Goal: Navigation & Orientation: Find specific page/section

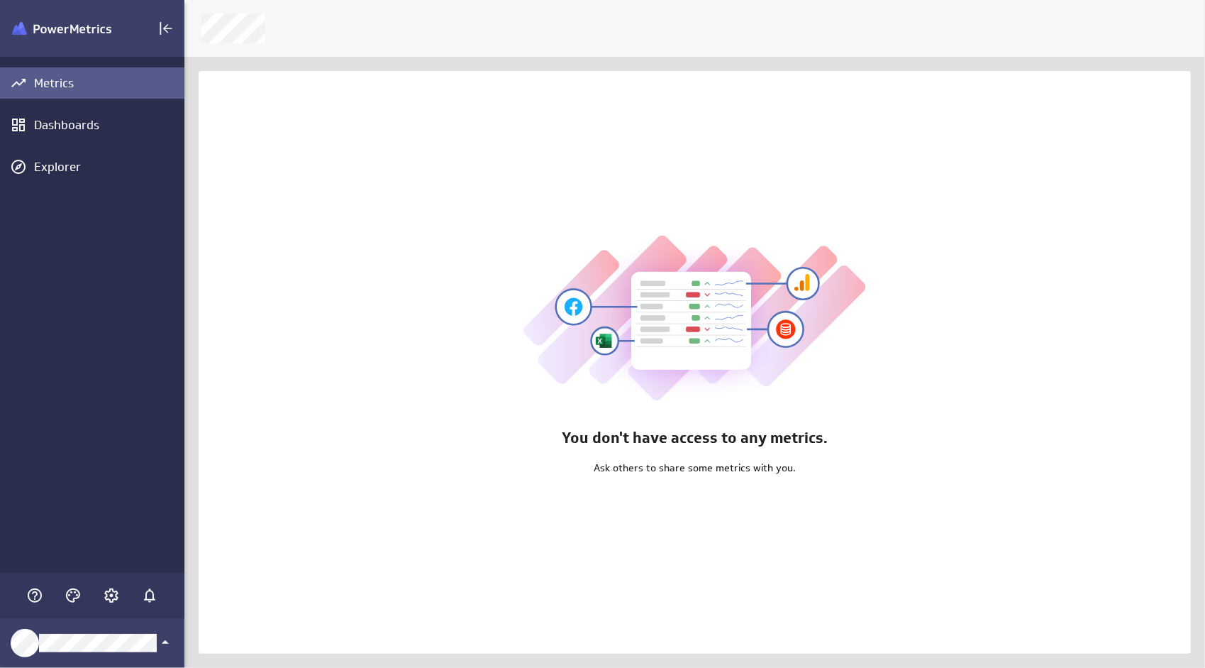
scroll to position [690, 1043]
click at [115, 592] on icon "Account and settings" at bounding box center [111, 595] width 17 height 17
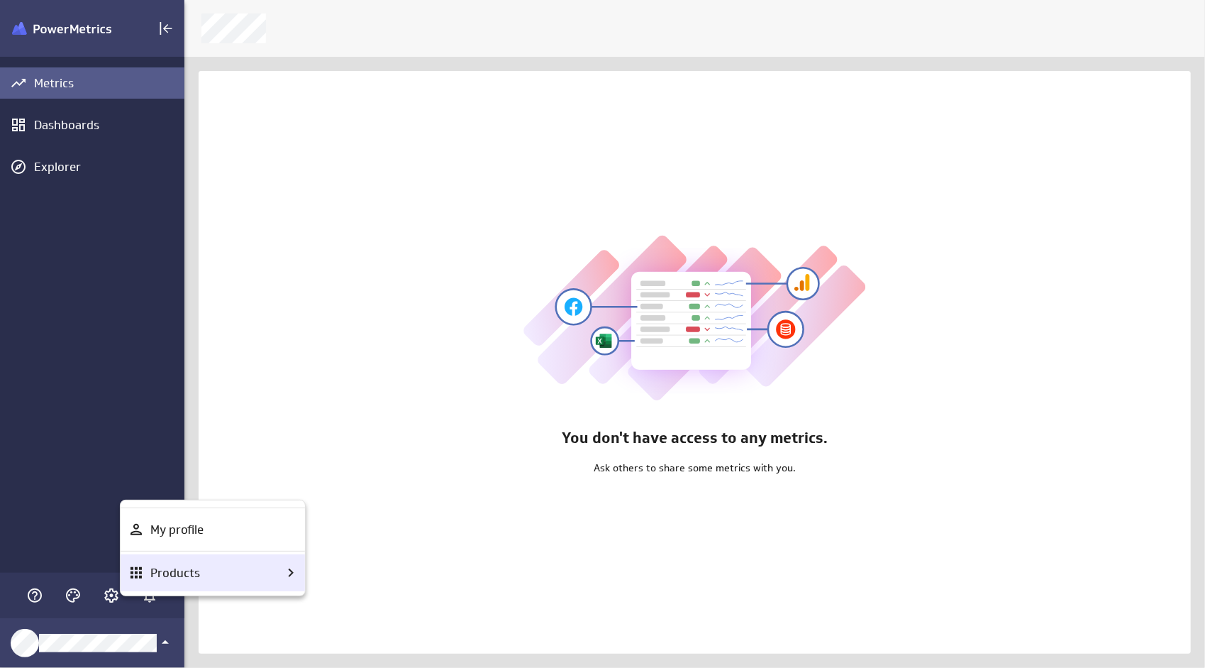
click at [170, 568] on p "Products" at bounding box center [175, 573] width 50 height 18
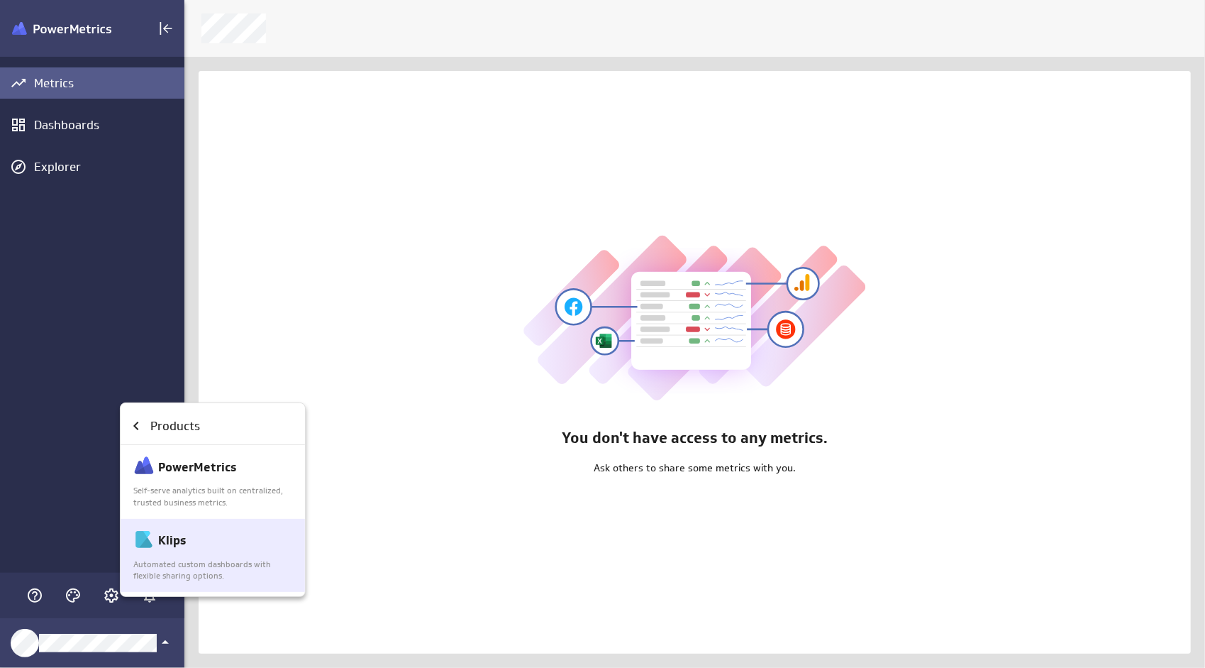
click at [184, 546] on p "Klips" at bounding box center [172, 540] width 28 height 18
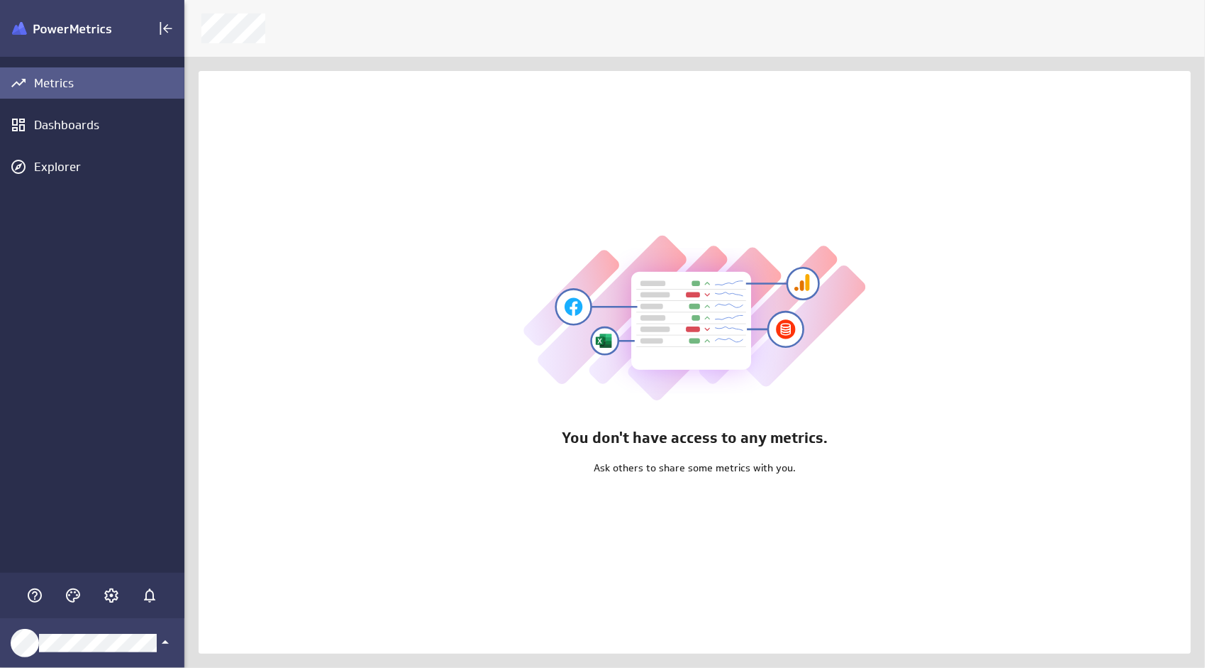
scroll to position [690, 1043]
click at [105, 592] on icon "Account and settings" at bounding box center [111, 595] width 14 height 14
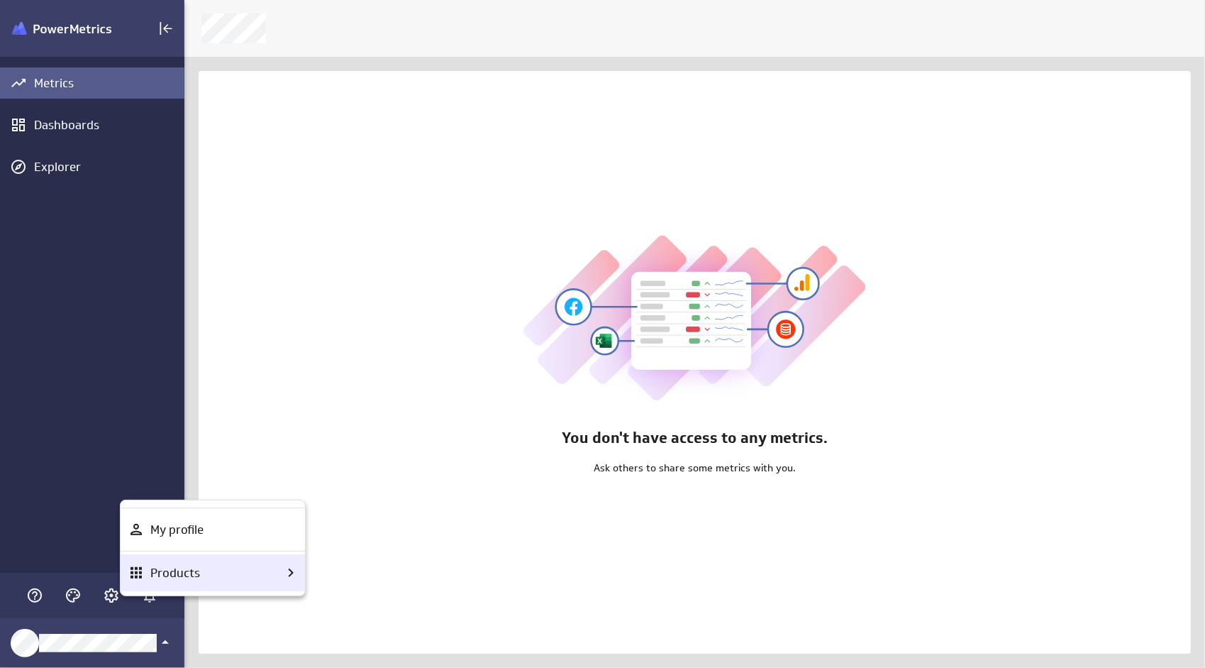
click at [174, 558] on div "Products" at bounding box center [213, 572] width 184 height 37
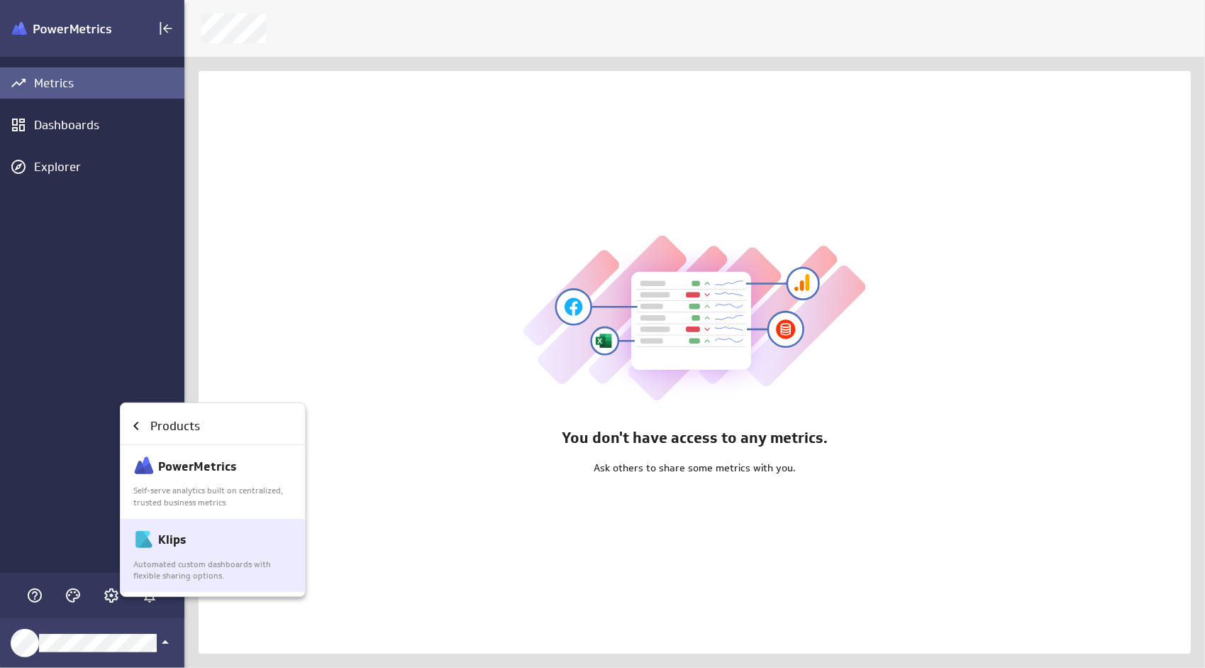
click at [203, 549] on div "Klips" at bounding box center [213, 541] width 160 height 24
